Goal: Transaction & Acquisition: Purchase product/service

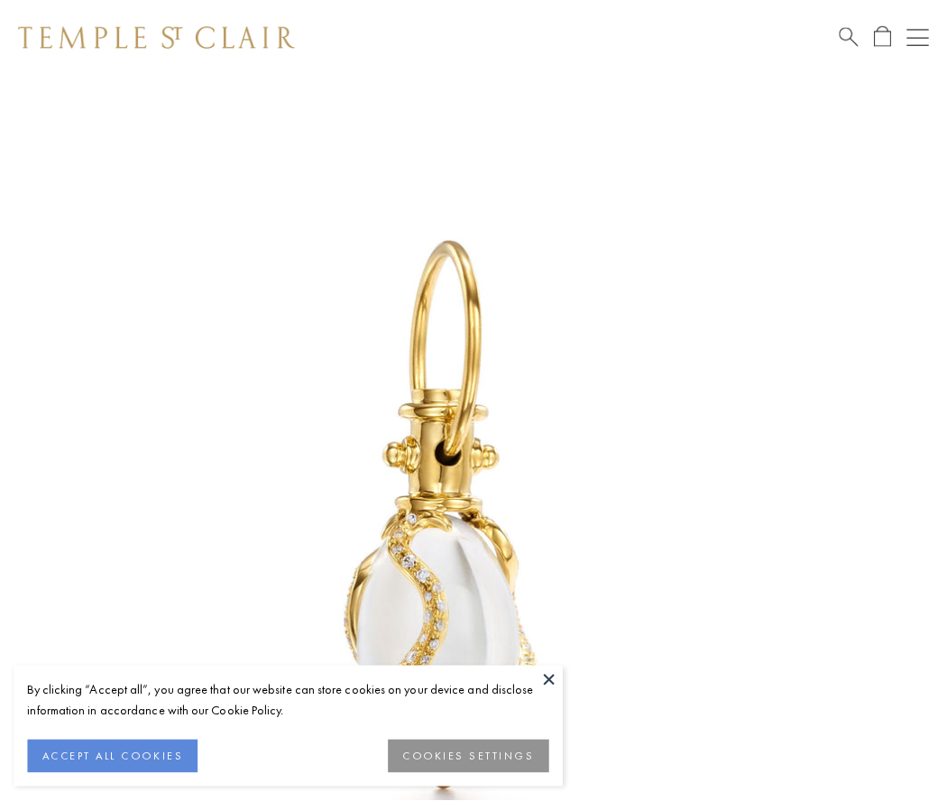
scroll to position [23, 0]
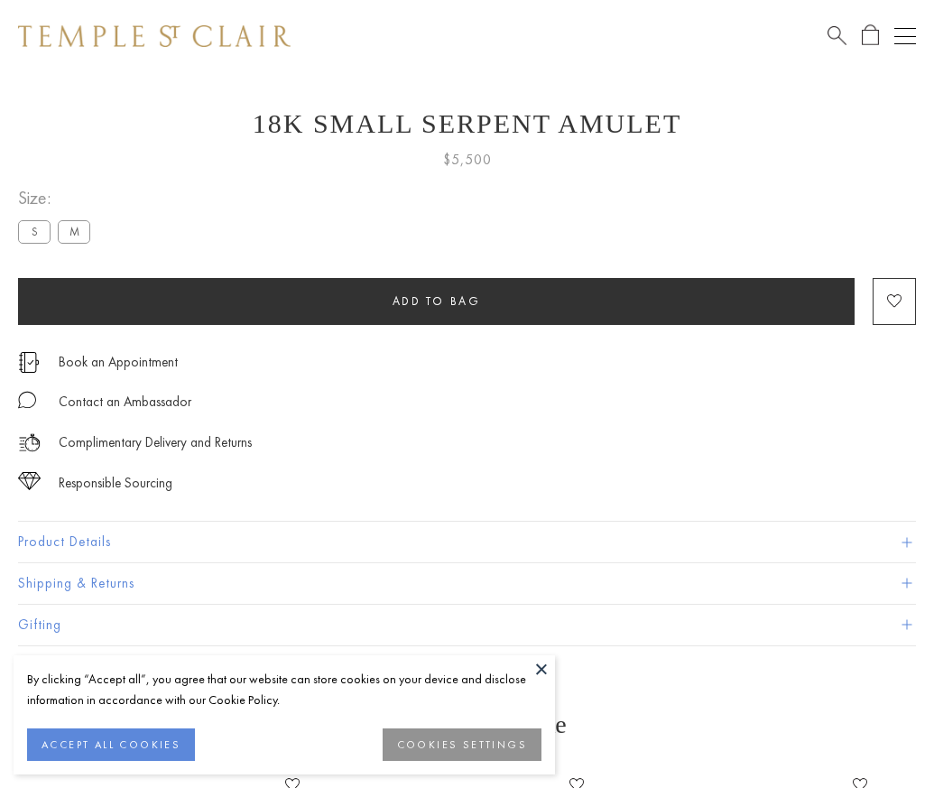
click at [436, 300] on span "Add to bag" at bounding box center [437, 300] width 88 height 15
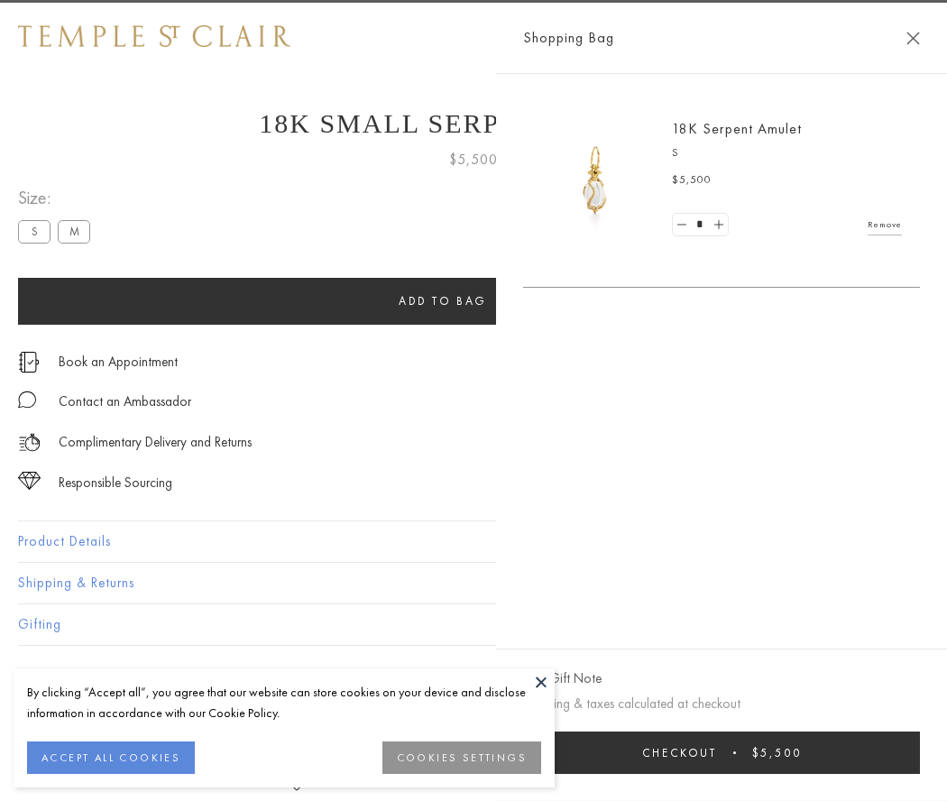
click at [920, 753] on button "Checkout $5,500" at bounding box center [721, 753] width 397 height 42
